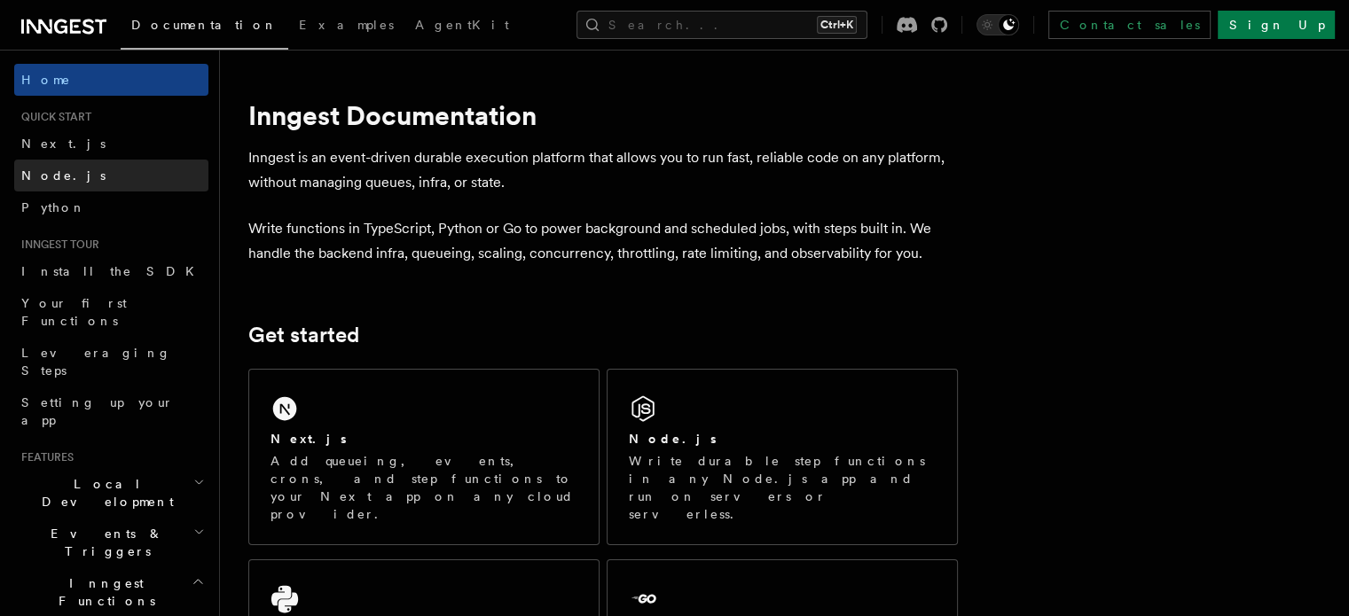
click at [59, 177] on span "Node.js" at bounding box center [63, 176] width 84 height 14
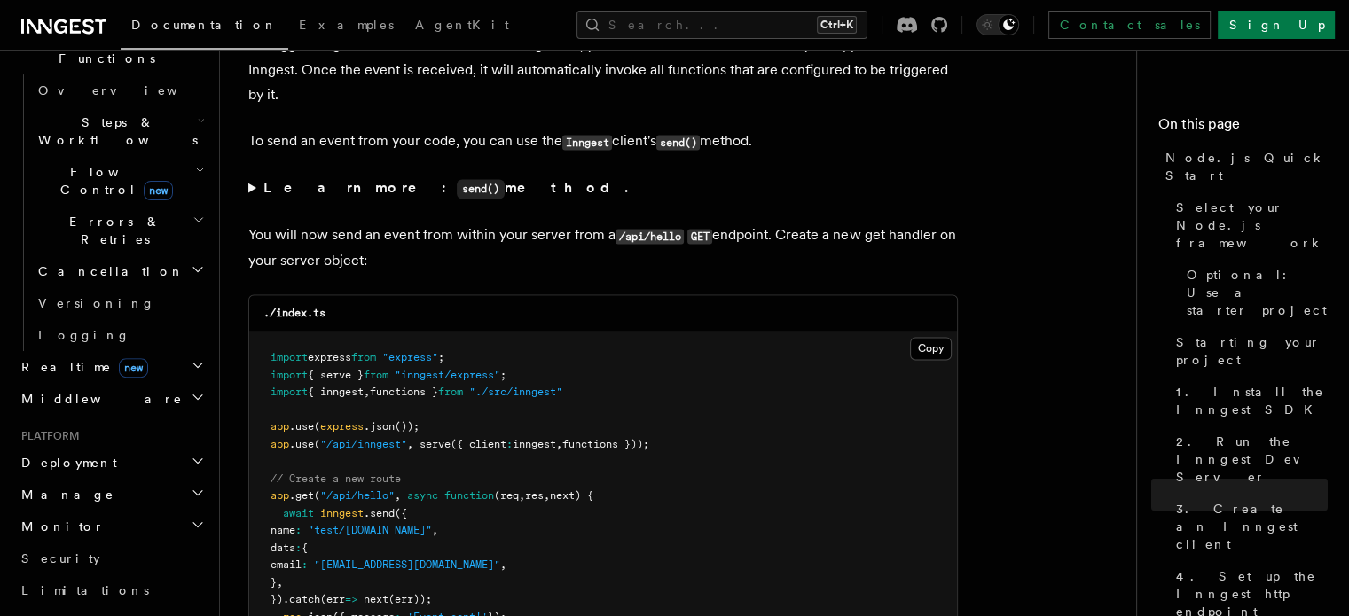
scroll to position [802, 0]
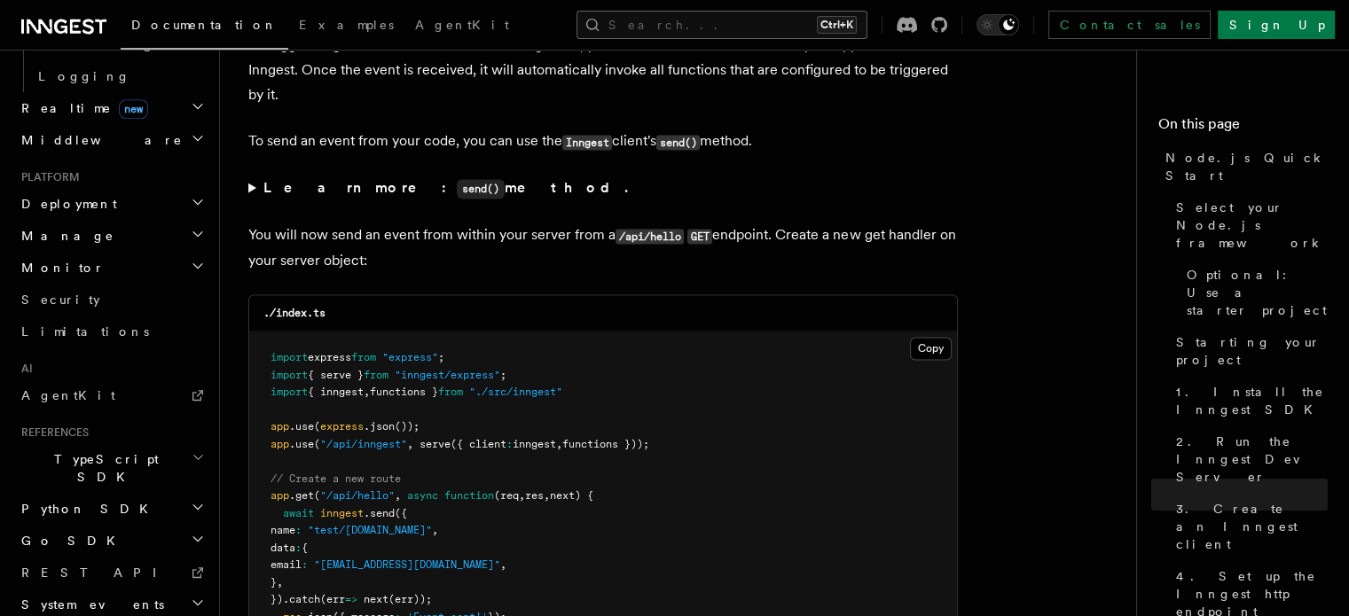
click at [820, 21] on button "Search... Ctrl+K" at bounding box center [722, 25] width 291 height 28
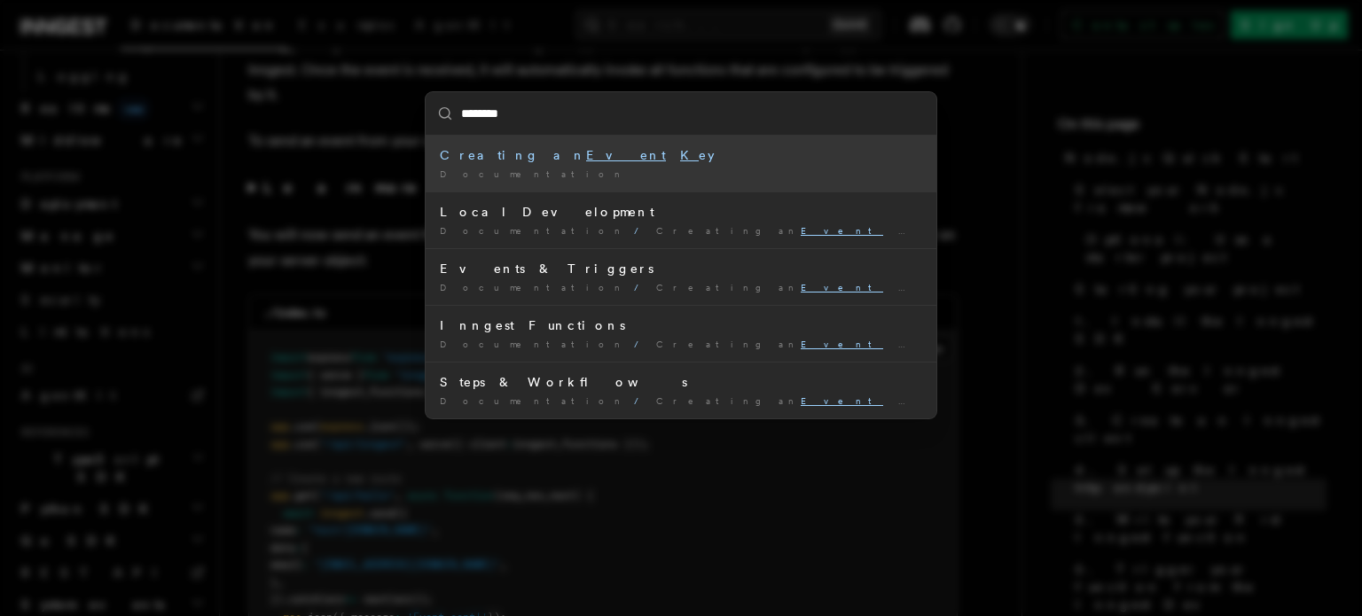
type input "*********"
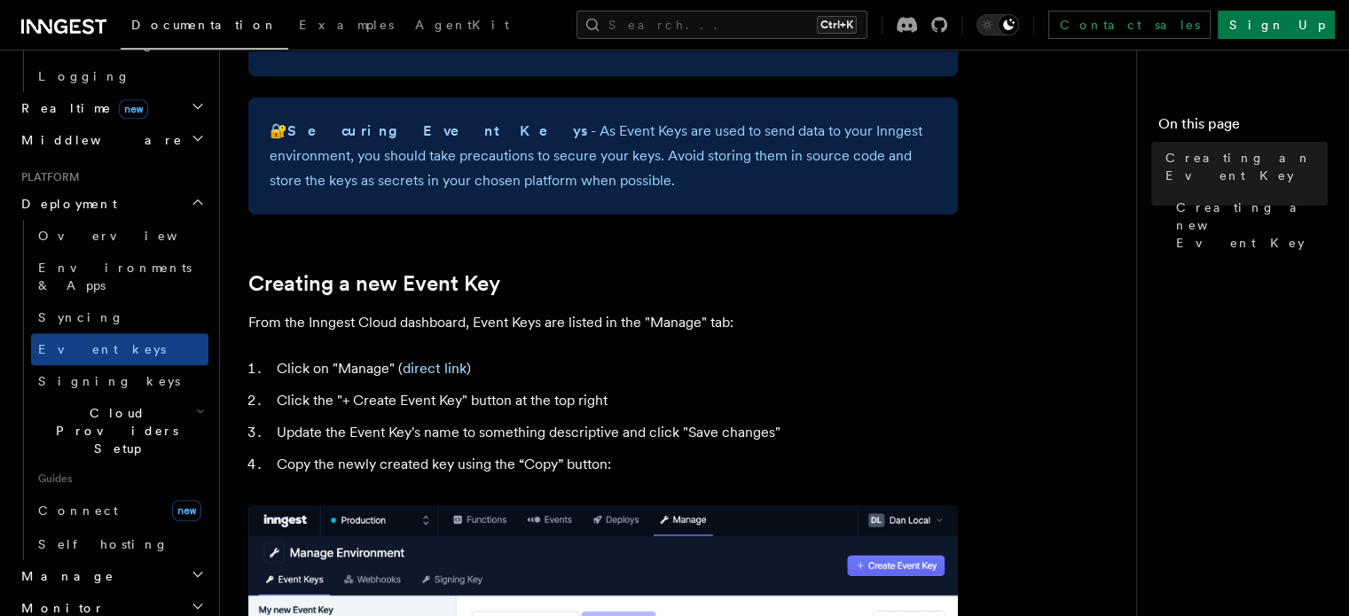
scroll to position [710, 0]
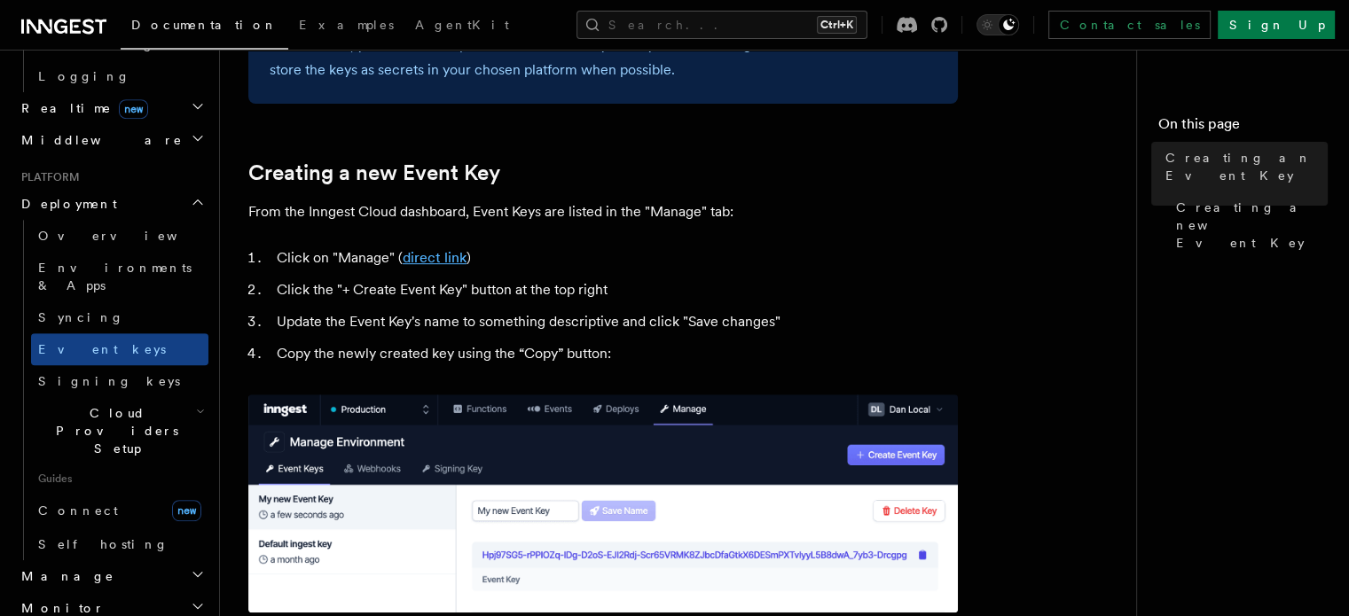
click at [422, 260] on link "direct link" at bounding box center [435, 257] width 64 height 17
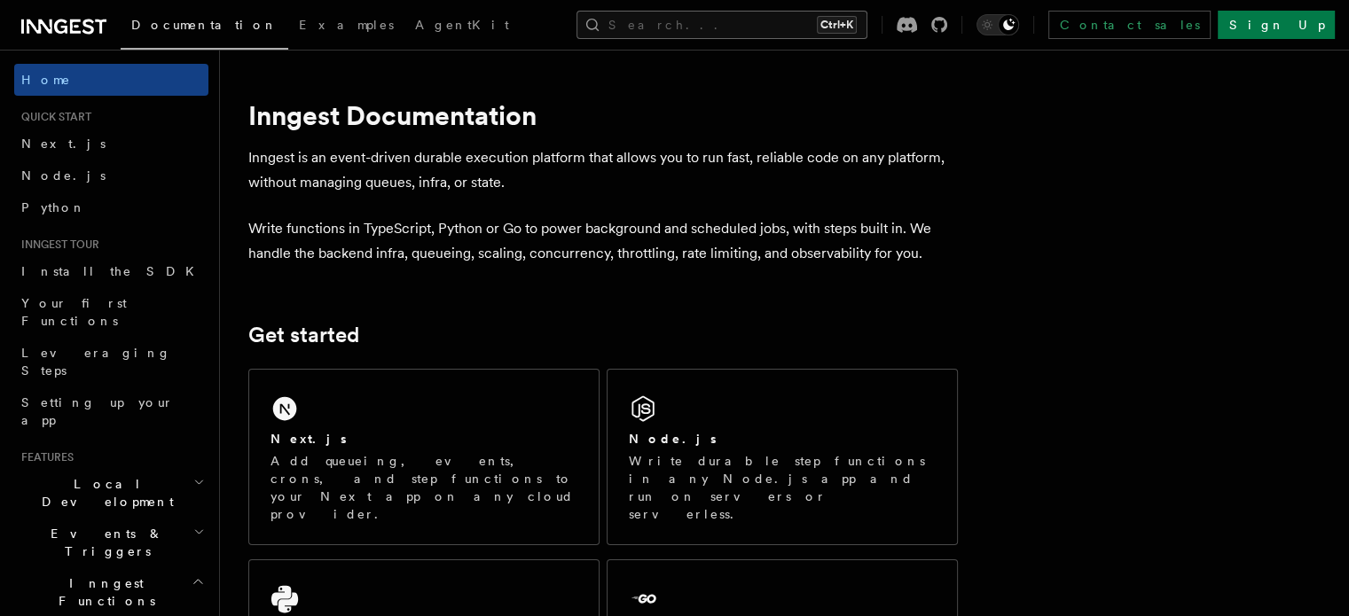
click at [721, 15] on button "Search... Ctrl+K" at bounding box center [722, 25] width 291 height 28
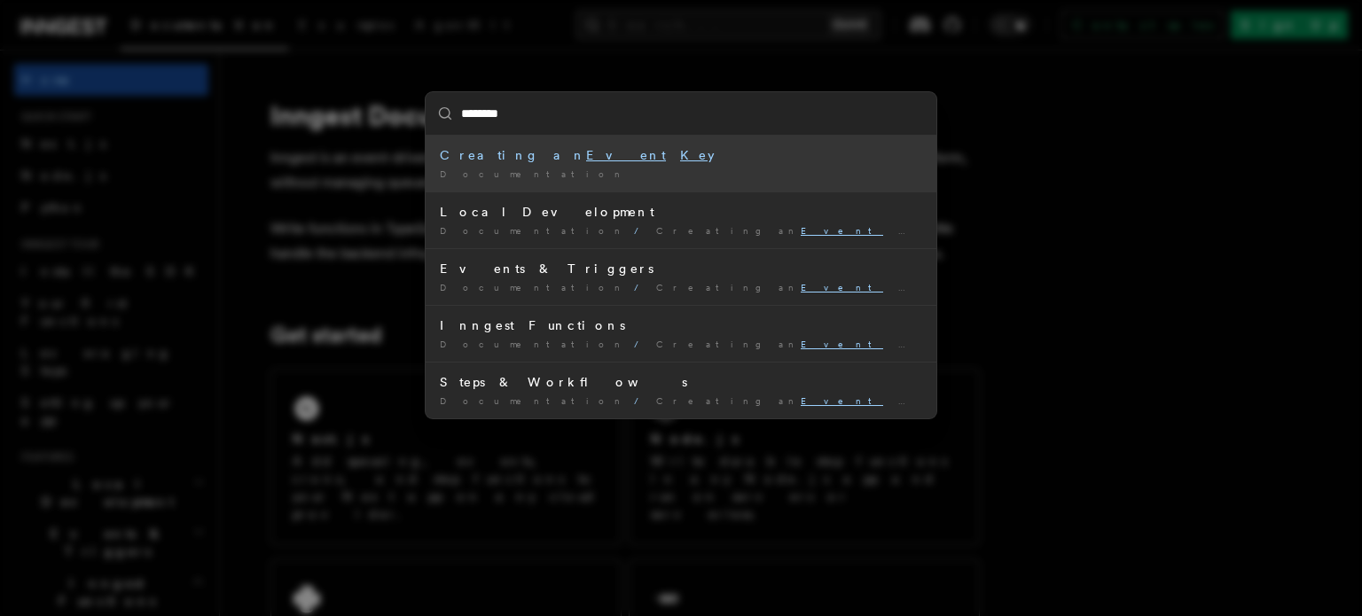
type input "*********"
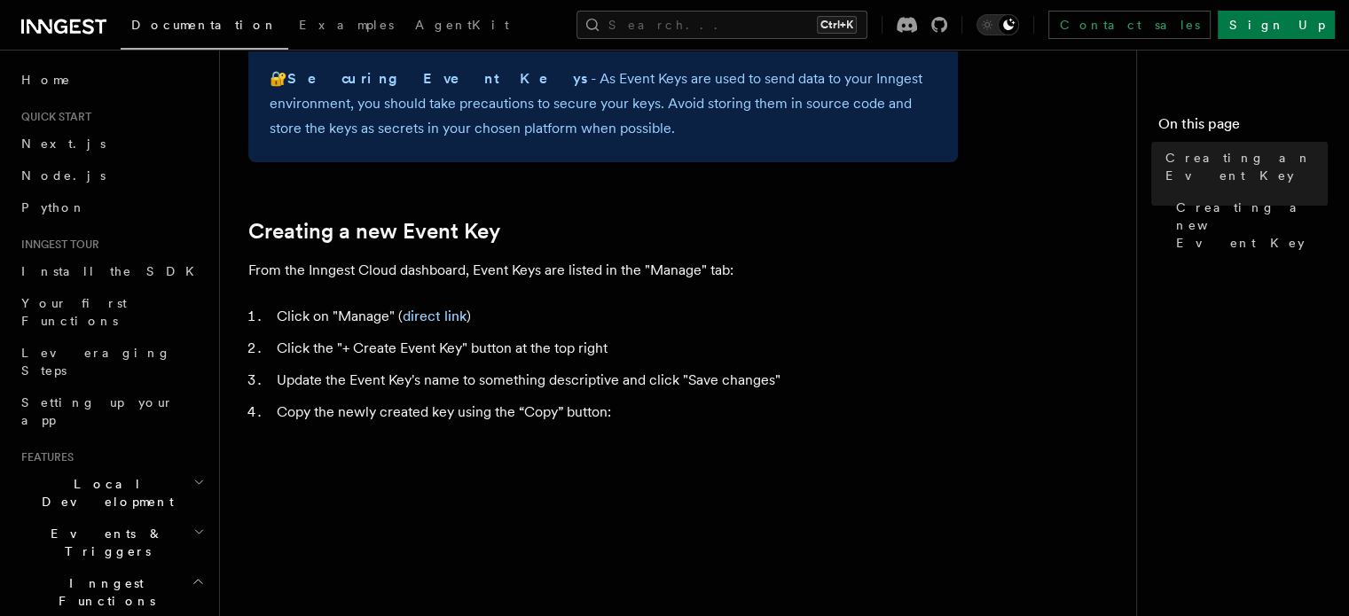
scroll to position [621, 0]
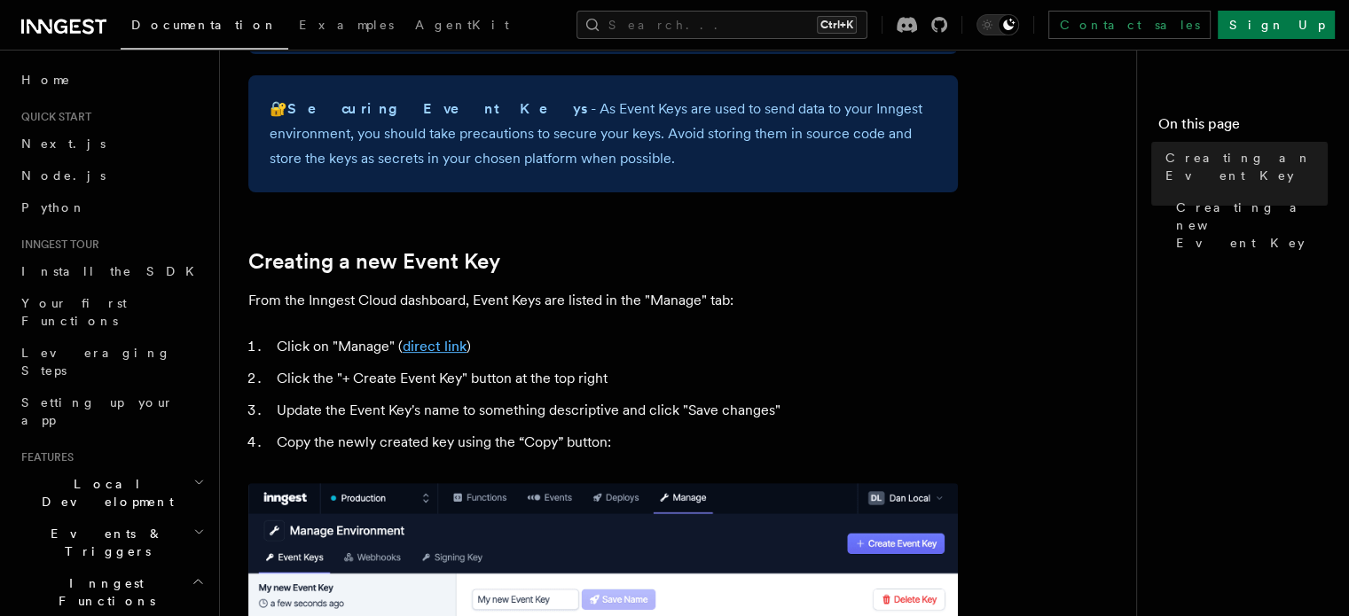
click at [441, 344] on link "direct link" at bounding box center [435, 346] width 64 height 17
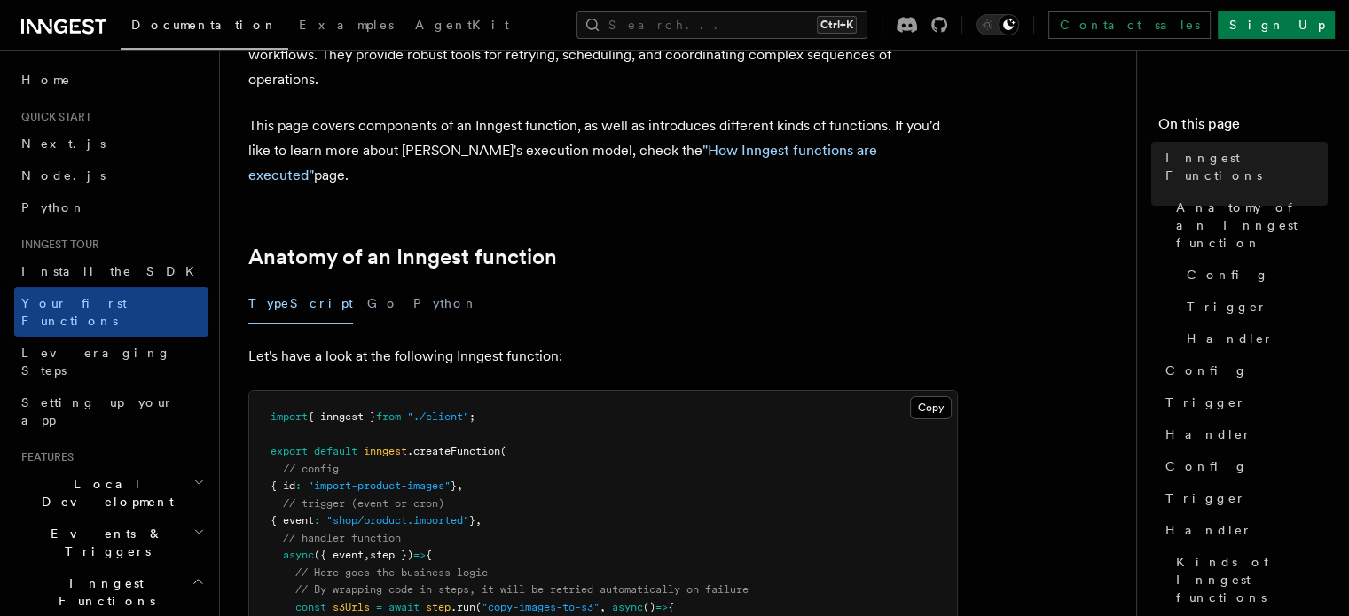
scroll to position [177, 0]
